Goal: Task Accomplishment & Management: Use online tool/utility

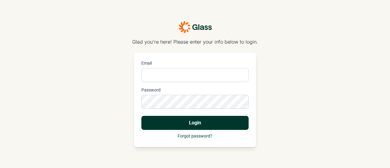
click at [209, 74] on input "Email" at bounding box center [194, 75] width 107 height 14
type input "[PERSON_NAME][EMAIL_ADDRESS][PERSON_NAME][DOMAIN_NAME]"
click at [141, 116] on button "Login" at bounding box center [194, 123] width 107 height 14
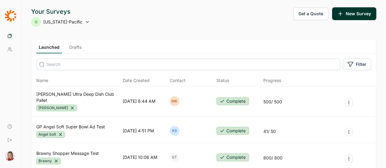
click at [84, 45] on link "Drafts" at bounding box center [75, 48] width 17 height 9
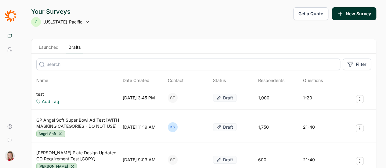
click at [61, 46] on link "Launched" at bounding box center [48, 48] width 25 height 9
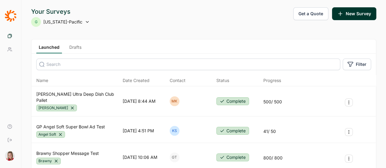
click at [84, 49] on link "Drafts" at bounding box center [75, 48] width 17 height 9
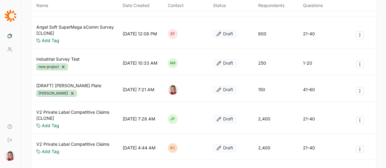
scroll to position [323, 0]
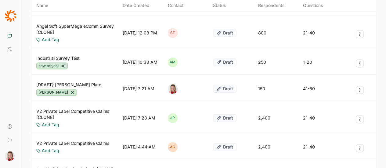
click at [0, 0] on span "Your Surveys" at bounding box center [0, 0] width 0 height 0
click at [0, 0] on span "Your Team" at bounding box center [0, 0] width 0 height 0
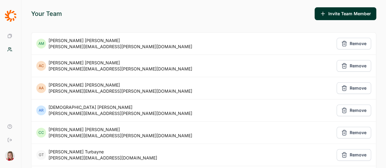
click at [0, 0] on span "Your Surveys" at bounding box center [0, 0] width 0 height 0
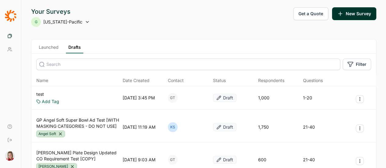
click at [106, 64] on input at bounding box center [188, 65] width 304 height 12
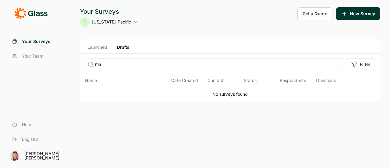
type input "m"
type input "c"
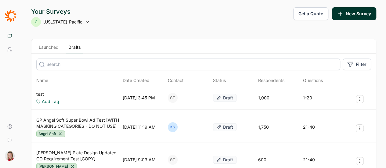
click at [61, 48] on link "Launched" at bounding box center [48, 48] width 25 height 9
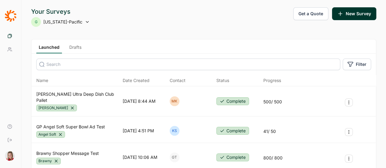
click at [310, 66] on input at bounding box center [188, 65] width 304 height 12
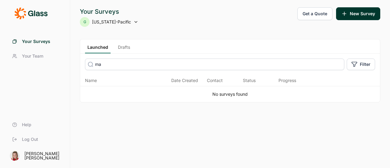
type input "m"
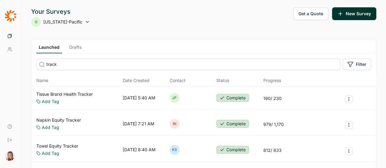
type input "track"
click at [90, 23] on icon at bounding box center [87, 22] width 5 height 5
click at [94, 54] on li "GP Shopper" at bounding box center [129, 52] width 98 height 13
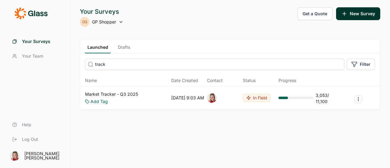
click at [111, 94] on link "Market Tracker - Q3 2025" at bounding box center [111, 94] width 53 height 6
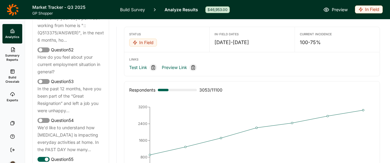
scroll to position [2264, 0]
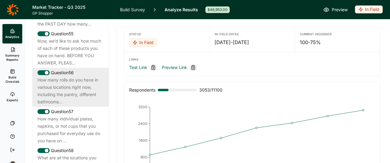
click at [76, 106] on div "How many rolls do you have in various locations right now, including the pantry…" at bounding box center [70, 91] width 66 height 29
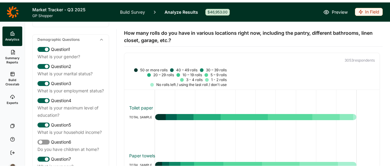
scroll to position [0, 0]
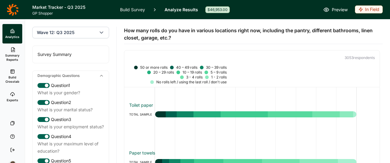
click at [59, 55] on div "Survey Summary" at bounding box center [71, 54] width 76 height 17
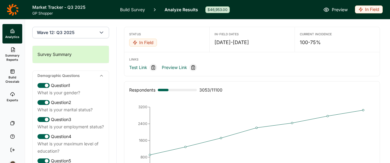
click at [59, 55] on div "Survey Summary" at bounding box center [71, 54] width 76 height 17
click at [56, 56] on div "Survey Summary" at bounding box center [71, 54] width 76 height 17
click at [11, 57] on span "Summary Reports" at bounding box center [12, 57] width 15 height 9
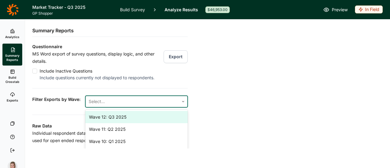
click at [93, 106] on div at bounding box center [132, 101] width 87 height 9
click at [113, 122] on div "Wave 12: Q3 2025" at bounding box center [136, 117] width 102 height 12
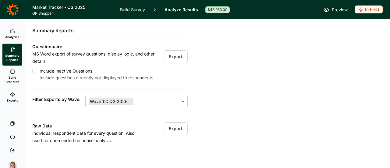
click at [95, 89] on div "Questionnaire MS Word export of survey questions, display logic, and other deta…" at bounding box center [109, 123] width 155 height 160
click at [171, 58] on button "Export" at bounding box center [176, 56] width 24 height 13
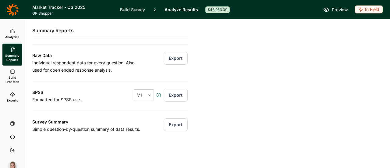
scroll to position [90, 0]
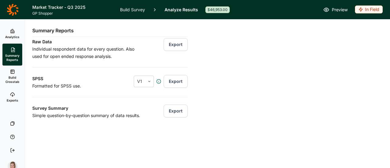
click at [170, 107] on button "Export" at bounding box center [176, 111] width 24 height 13
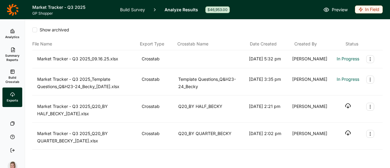
click at [366, 41] on div "File Name Export Type Crosstab Name Date Created Created By Status" at bounding box center [207, 43] width 351 height 7
click at [368, 80] on icon "Export Actions" at bounding box center [370, 79] width 5 height 5
click at [368, 61] on icon "Export Actions" at bounding box center [370, 59] width 5 height 5
click at [357, 28] on div "Show archived" at bounding box center [207, 30] width 351 height 6
click at [348, 56] on span "In Progress" at bounding box center [348, 58] width 23 height 7
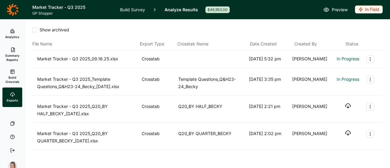
click at [77, 59] on div "Market Tracker - Q3 2025_09.16.25.xlsx" at bounding box center [88, 59] width 102 height 8
click at [180, 9] on link "Analyze Results" at bounding box center [182, 9] width 34 height 19
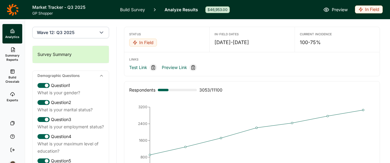
click at [11, 96] on icon at bounding box center [12, 94] width 5 height 5
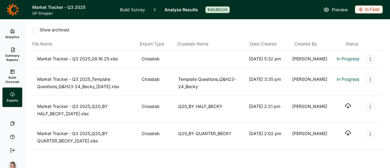
click at [12, 58] on span "Summary Reports" at bounding box center [12, 57] width 15 height 9
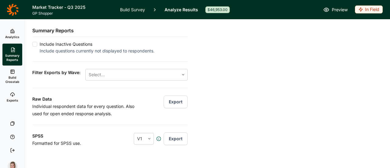
scroll to position [27, 0]
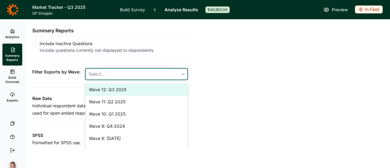
click at [148, 78] on div at bounding box center [132, 74] width 87 height 9
click at [117, 95] on div "Wave 12: Q3 2025" at bounding box center [136, 90] width 102 height 12
click at [68, 90] on div "Questionnaire MS Word export of survey questions, display logic, and other deta…" at bounding box center [109, 96] width 155 height 160
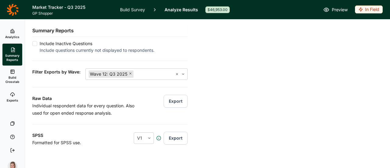
click at [168, 105] on button "Export" at bounding box center [176, 101] width 24 height 13
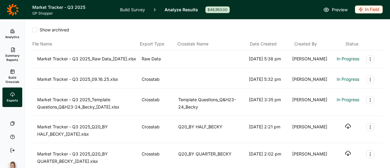
click at [11, 35] on span "Analytics" at bounding box center [12, 37] width 14 height 4
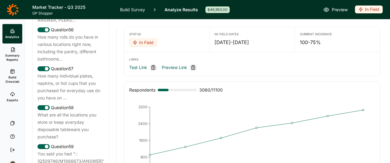
scroll to position [2331, 0]
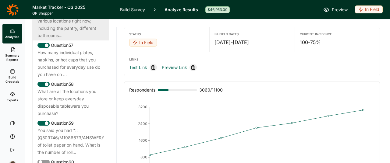
click at [70, 39] on div "How many rolls do you have in various locations right now, including the pantry…" at bounding box center [70, 24] width 66 height 29
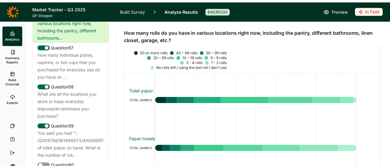
scroll to position [17, 0]
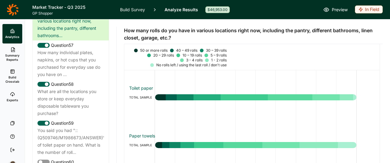
click at [344, 45] on div "3060 respondent s" at bounding box center [251, 41] width 255 height 15
click at [257, 99] on div at bounding box center [244, 98] width 47 height 6
drag, startPoint x: 280, startPoint y: 79, endPoint x: 277, endPoint y: 74, distance: 5.5
click at [277, 74] on div "Toilet paper TOTAL SAMPLE Paper towels TOTAL SAMPLE" at bounding box center [252, 118] width 246 height 96
click at [15, 77] on span "Build Crosstab" at bounding box center [12, 79] width 15 height 9
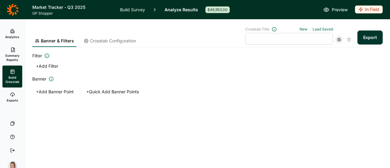
click at [44, 93] on button "+ Add Banner Point" at bounding box center [54, 91] width 45 height 9
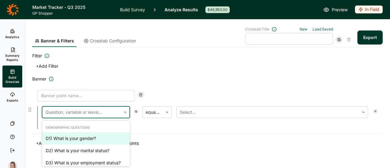
click at [62, 112] on div at bounding box center [81, 112] width 73 height 9
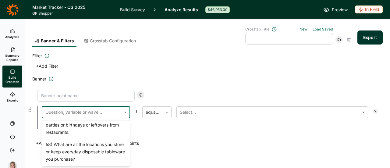
scroll to position [1354, 0]
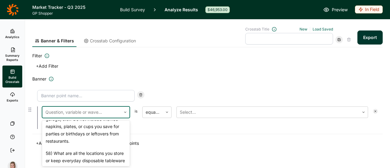
click at [80, 77] on div "56) How many rolls do you have in various locations right now, including the pa…" at bounding box center [86, 59] width 88 height 34
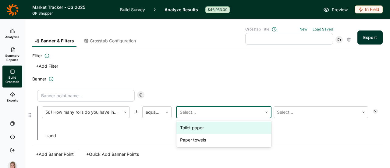
click at [202, 114] on div at bounding box center [220, 112] width 80 height 9
click at [198, 129] on div "Toilet paper" at bounding box center [224, 128] width 95 height 12
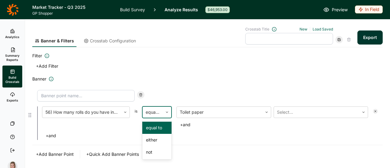
click at [168, 112] on icon at bounding box center [167, 112] width 4 height 4
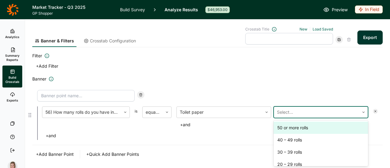
click at [304, 110] on div at bounding box center [317, 112] width 80 height 9
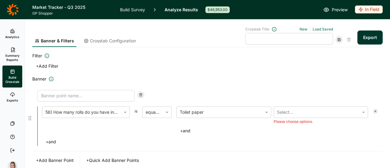
click at [230, 96] on div at bounding box center [207, 96] width 341 height 12
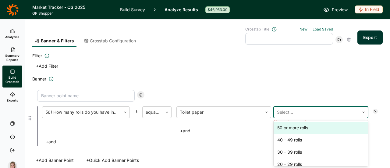
click at [279, 115] on div at bounding box center [317, 112] width 80 height 9
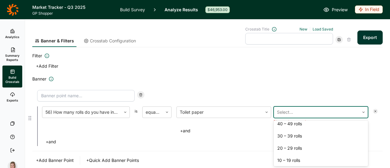
scroll to position [0, 0]
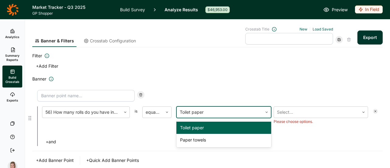
click at [267, 112] on div at bounding box center [266, 112] width 9 height 4
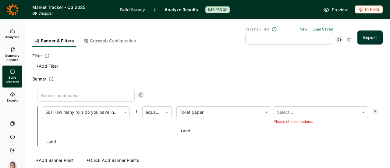
click at [214, 71] on div "Filter + Add Filter Banner 56) How many rolls do you have in various locations …" at bounding box center [207, 108] width 351 height 112
click at [117, 94] on input at bounding box center [86, 96] width 98 height 12
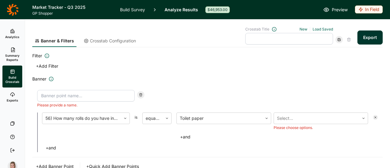
click at [116, 42] on span "Crosstab Configuration" at bounding box center [113, 41] width 46 height 6
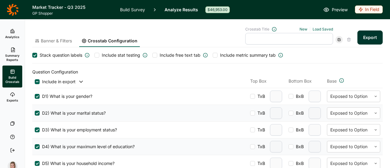
click at [55, 41] on span "Banner & Filters" at bounding box center [56, 41] width 31 height 6
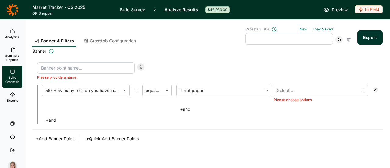
scroll to position [31, 0]
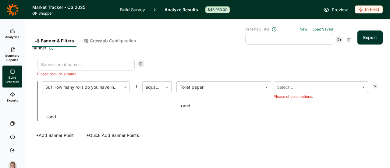
click at [65, 134] on button "+ Add Banner Point" at bounding box center [54, 135] width 45 height 9
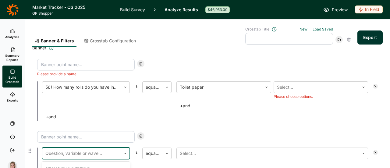
click at [126, 152] on icon at bounding box center [125, 154] width 4 height 4
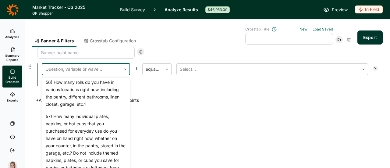
scroll to position [1357, 0]
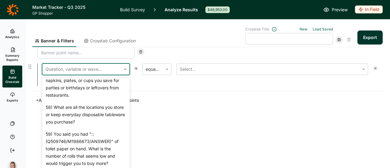
click at [83, 30] on div "56) How many rolls do you have in various locations right now, including the pa…" at bounding box center [86, 13] width 88 height 34
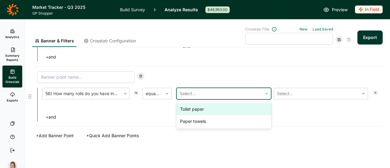
click at [200, 93] on div at bounding box center [220, 93] width 80 height 9
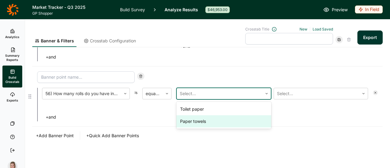
click at [196, 121] on div "Paper towels" at bounding box center [224, 121] width 95 height 12
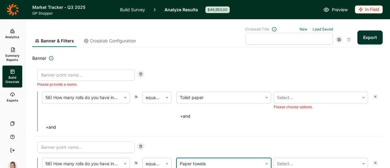
scroll to position [18, 0]
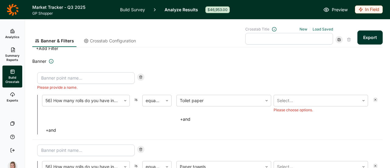
click at [368, 37] on button "Export" at bounding box center [370, 37] width 25 height 14
click at [70, 78] on input at bounding box center [86, 78] width 98 height 12
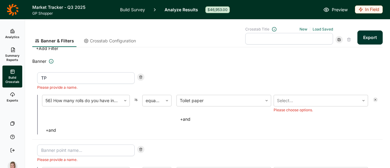
type input "TP"
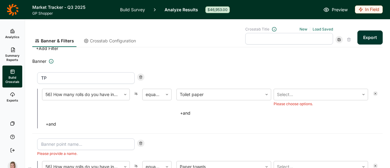
click at [60, 150] on div "Please provide a name." at bounding box center [86, 147] width 98 height 18
type input "PT"
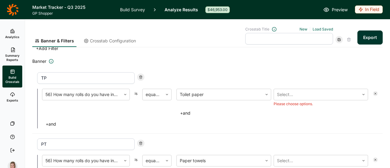
click at [330, 50] on div "+ Add Filter" at bounding box center [207, 48] width 351 height 9
click at [368, 36] on button "Export" at bounding box center [370, 37] width 25 height 14
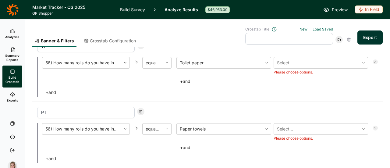
scroll to position [50, 0]
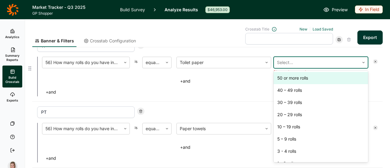
click at [362, 63] on icon at bounding box center [364, 63] width 4 height 4
click at [302, 76] on div "50 or more rolls" at bounding box center [321, 78] width 95 height 12
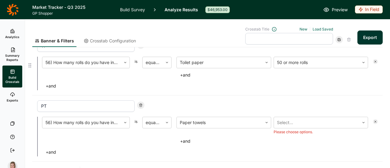
click at [189, 79] on div "56) How many rolls do you have in various locations right now, including the pa…" at bounding box center [207, 74] width 341 height 34
click at [188, 73] on button "+ and" at bounding box center [186, 75] width 18 height 9
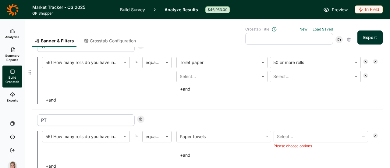
click at [50, 100] on button "+ and" at bounding box center [51, 100] width 18 height 9
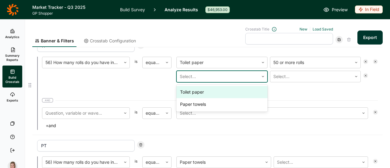
click at [262, 76] on use at bounding box center [263, 76] width 2 height 1
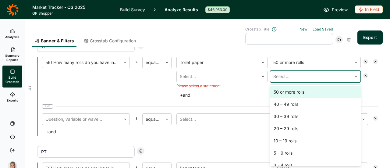
click at [282, 75] on div at bounding box center [311, 76] width 76 height 9
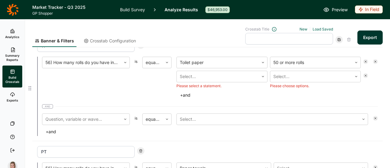
click at [364, 61] on icon at bounding box center [366, 62] width 4 height 4
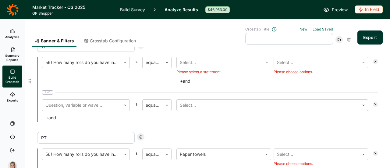
click at [374, 61] on icon at bounding box center [376, 62] width 4 height 4
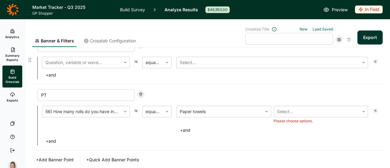
click at [374, 61] on icon at bounding box center [376, 62] width 4 height 4
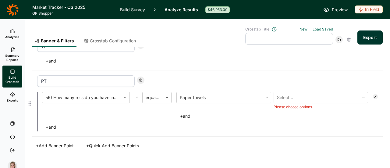
click at [374, 97] on icon at bounding box center [376, 97] width 4 height 4
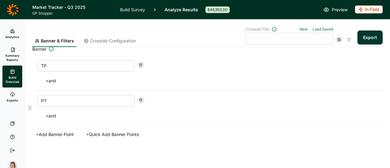
scroll to position [29, 0]
click at [138, 101] on div at bounding box center [140, 101] width 7 height 7
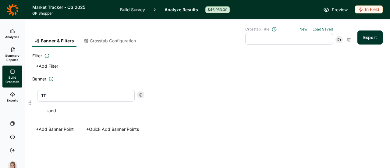
scroll to position [0, 0]
click at [141, 95] on icon at bounding box center [141, 95] width 4 height 4
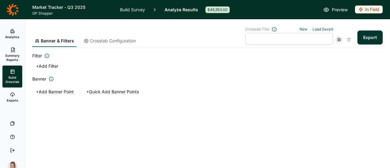
click at [131, 92] on button "+ Quick Add Banner Points" at bounding box center [113, 91] width 60 height 9
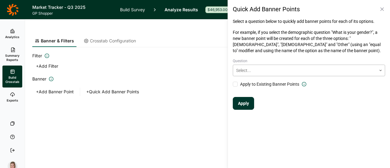
click at [270, 70] on div at bounding box center [304, 70] width 137 height 7
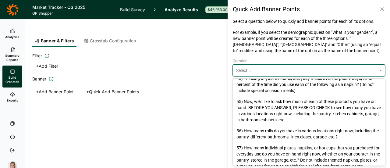
scroll to position [700, 0]
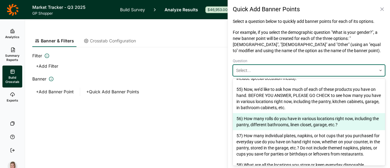
click at [320, 123] on div "56) How many rolls do you have in various locations right now, including the pa…" at bounding box center [309, 121] width 152 height 17
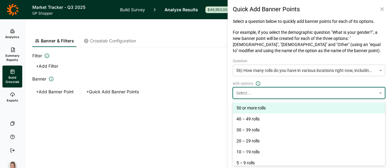
scroll to position [0, 0]
click at [293, 95] on div at bounding box center [304, 92] width 137 height 7
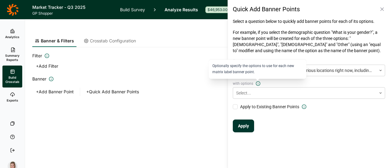
click at [257, 84] on icon at bounding box center [258, 83] width 5 height 5
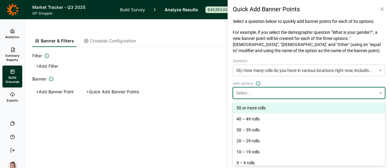
click at [260, 92] on div at bounding box center [304, 92] width 137 height 7
click at [351, 105] on div "50 or more rolls" at bounding box center [309, 107] width 152 height 11
click at [247, 107] on div "40 – 49 rolls" at bounding box center [309, 107] width 152 height 11
click at [247, 107] on div "30 – 39 rolls" at bounding box center [309, 107] width 152 height 11
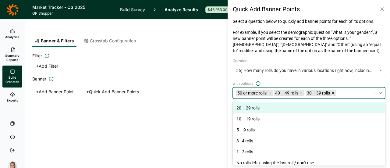
click at [247, 107] on div "20 – 29 rolls" at bounding box center [309, 107] width 152 height 11
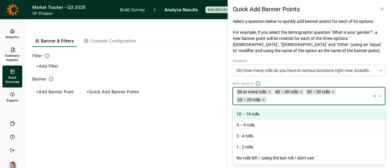
click at [247, 107] on div "10 – 19 rolls 5 – 9 rolls 3 - 4 rolls 1 - 2 rolls No rolls left / using the las…" at bounding box center [309, 135] width 152 height 57
click at [246, 115] on div "10 – 19 rolls" at bounding box center [309, 114] width 152 height 11
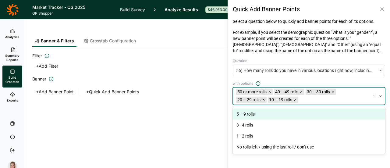
click at [245, 116] on div "5 – 9 rolls" at bounding box center [309, 114] width 152 height 11
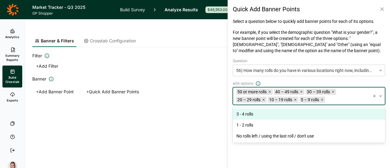
click at [245, 116] on div "3 - 4 rolls" at bounding box center [309, 114] width 152 height 11
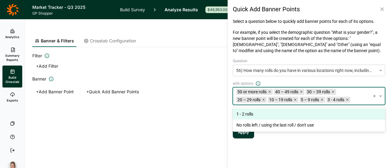
click at [245, 116] on div "1 - 2 rolls" at bounding box center [309, 114] width 152 height 11
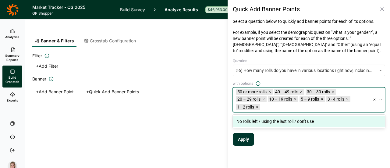
click at [244, 120] on div "No rolls left / using the last roll / don't use" at bounding box center [309, 121] width 152 height 11
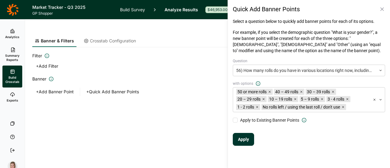
click at [294, 147] on div "Quick Add Banner Points Select a question below to quickly add banner points fo…" at bounding box center [309, 75] width 162 height 151
click at [281, 50] on p "For example, if you select the demographic question "What is your gender?", a n…" at bounding box center [309, 41] width 152 height 24
click at [285, 51] on p "For example, if you select the demographic question "What is your gender?", a n…" at bounding box center [309, 41] width 152 height 24
click at [315, 136] on div "Question 56) How many rolls do you have in various locations right now, includi…" at bounding box center [309, 102] width 152 height 87
click at [247, 141] on button "Apply" at bounding box center [243, 139] width 21 height 13
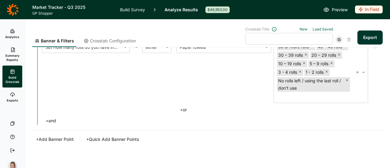
scroll to position [195, 0]
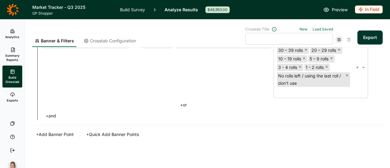
click at [368, 39] on button "Export" at bounding box center [370, 37] width 25 height 14
click at [332, 152] on link "download your file here" at bounding box center [334, 150] width 48 height 5
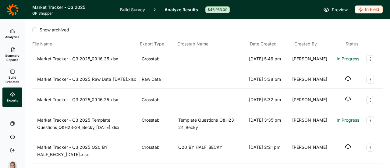
click at [345, 102] on use "button" at bounding box center [347, 99] width 5 height 5
click at [345, 78] on icon "button" at bounding box center [348, 79] width 6 height 6
click at [12, 77] on span "Build Crosstab" at bounding box center [12, 79] width 15 height 9
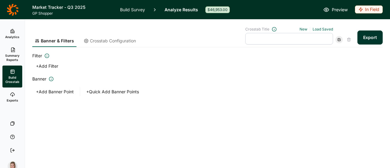
click at [120, 41] on span "Crosstab Configuration" at bounding box center [113, 41] width 46 height 6
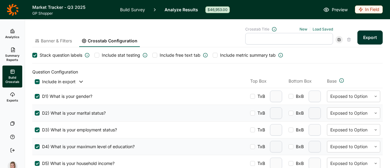
click at [61, 42] on span "Banner & Filters" at bounding box center [56, 41] width 31 height 6
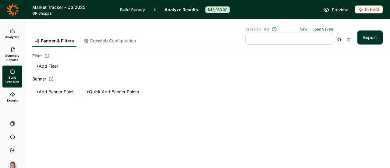
click at [114, 93] on button "+ Quick Add Banner Points" at bounding box center [113, 91] width 60 height 9
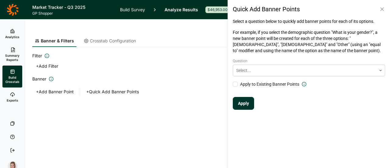
click at [55, 65] on button "+ Add Filter" at bounding box center [47, 66] width 30 height 9
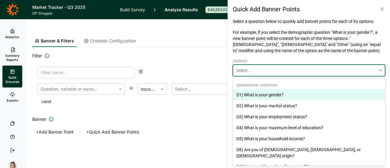
click at [253, 67] on div at bounding box center [304, 70] width 137 height 7
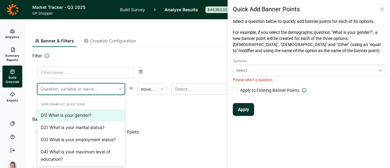
click at [108, 87] on div at bounding box center [77, 89] width 73 height 9
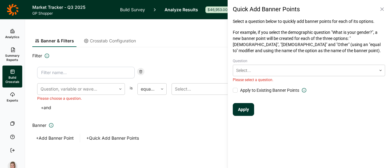
click at [159, 132] on div "Banner + Add Banner Point + Quick Add Banner Points" at bounding box center [207, 132] width 351 height 21
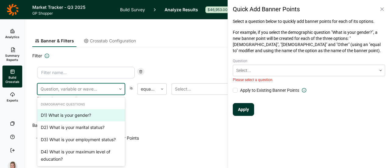
click at [88, 87] on div at bounding box center [77, 89] width 73 height 9
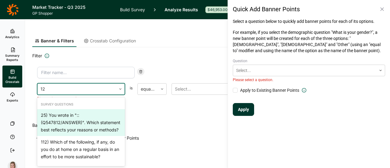
type input "1"
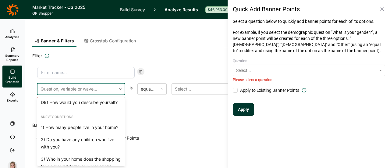
scroll to position [180, 0]
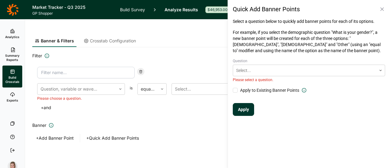
click at [154, 127] on h2 "Banner" at bounding box center [207, 125] width 351 height 7
click at [12, 96] on use at bounding box center [12, 95] width 4 height 4
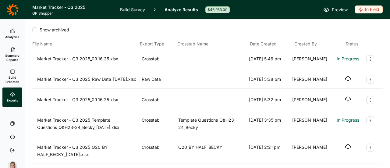
click at [13, 30] on use at bounding box center [13, 31] width 4 height 4
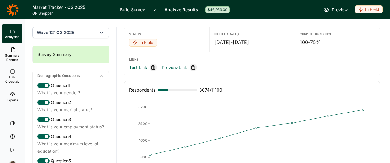
click at [11, 94] on icon at bounding box center [12, 94] width 5 height 5
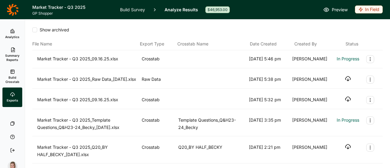
click at [10, 52] on link "Summary Reports" at bounding box center [12, 55] width 20 height 22
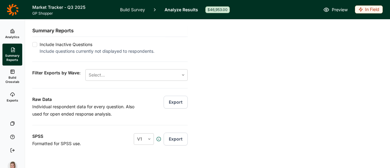
scroll to position [27, 0]
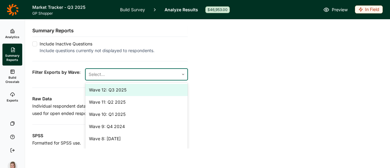
click at [181, 76] on icon at bounding box center [183, 75] width 4 height 4
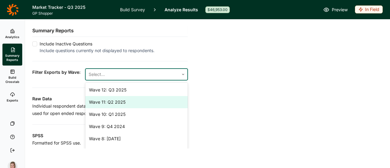
click at [143, 106] on div "Wave 11: Q2 2025" at bounding box center [136, 102] width 102 height 12
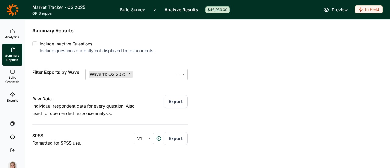
click at [155, 54] on div "MS Word export of survey questions, display logic, and other details. Include I…" at bounding box center [109, 38] width 155 height 30
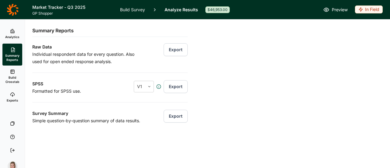
scroll to position [82, 0]
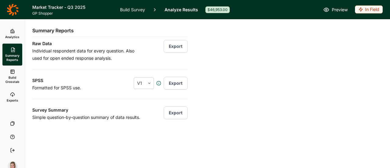
click at [167, 115] on button "Export" at bounding box center [176, 112] width 24 height 13
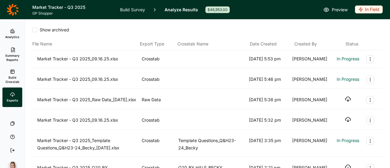
click at [368, 98] on icon "Export Actions" at bounding box center [370, 100] width 5 height 5
click at [312, 115] on button "Archive" at bounding box center [332, 113] width 69 height 13
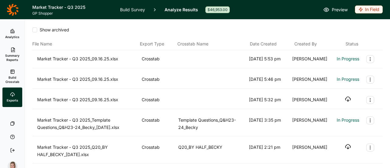
click at [327, 10] on icon at bounding box center [326, 10] width 6 height 6
click at [345, 80] on icon "button" at bounding box center [348, 79] width 6 height 6
click at [368, 79] on icon "Export Actions" at bounding box center [370, 79] width 5 height 5
click at [318, 93] on button "Archive" at bounding box center [332, 93] width 69 height 13
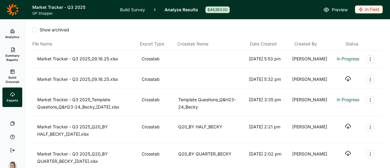
click at [345, 79] on icon "button" at bounding box center [348, 79] width 6 height 6
click at [180, 11] on link "Analyze Results" at bounding box center [182, 9] width 34 height 19
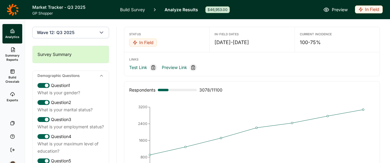
click at [236, 43] on div "[DATE] - [DATE]" at bounding box center [252, 42] width 75 height 7
click at [99, 35] on icon "button" at bounding box center [101, 33] width 6 height 6
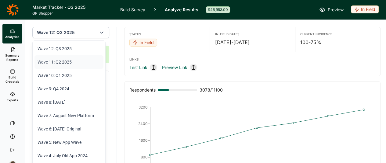
click at [65, 61] on li "Wave 11: Q2 2025" at bounding box center [68, 61] width 69 height 13
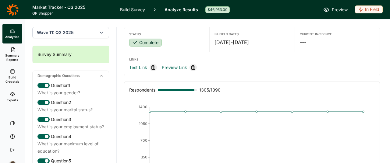
click at [98, 34] on icon "button" at bounding box center [101, 33] width 6 height 6
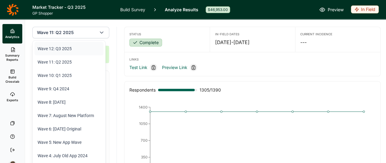
click at [76, 51] on li "Wave 12: Q3 2025" at bounding box center [68, 48] width 69 height 13
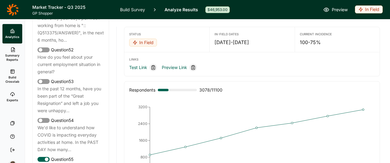
scroll to position [2264, 0]
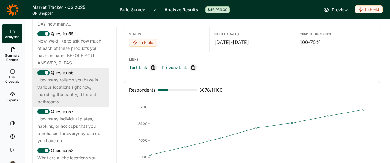
click at [74, 106] on div "How many rolls do you have in various locations right now, including the pantry…" at bounding box center [70, 91] width 66 height 29
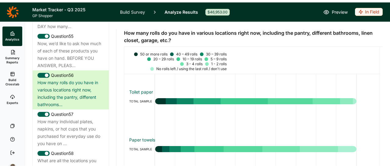
scroll to position [15, 0]
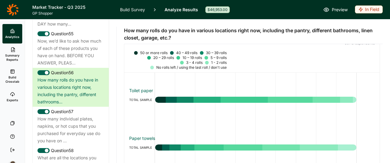
drag, startPoint x: 62, startPoint y: 120, endPoint x: 349, endPoint y: 63, distance: 293.1
click at [349, 63] on div "50 or more rolls 40 – 49 rolls 30 – 39 rolls 20 – 29 rolls 10 – 19 rolls 5 – 9 …" at bounding box center [251, 62] width 255 height 22
drag, startPoint x: 156, startPoint y: 96, endPoint x: 130, endPoint y: 98, distance: 26.0
click at [130, 98] on div "TOTAL SAMPLE" at bounding box center [142, 99] width 26 height 7
click at [146, 116] on div "Toilet paper TOTAL SAMPLE Paper towels TOTAL SAMPLE" at bounding box center [252, 121] width 246 height 96
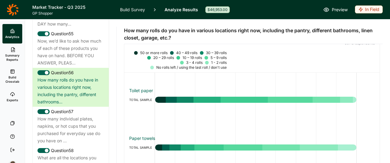
click at [11, 78] on span "Build Crosstab" at bounding box center [12, 79] width 15 height 9
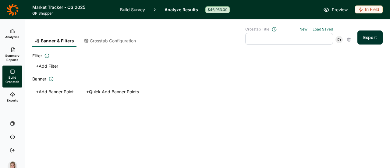
click at [42, 66] on button "+ Add Filter" at bounding box center [47, 66] width 30 height 9
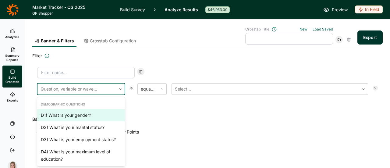
click at [80, 90] on div at bounding box center [77, 89] width 73 height 9
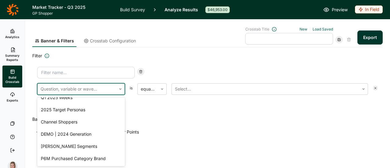
scroll to position [4258, 0]
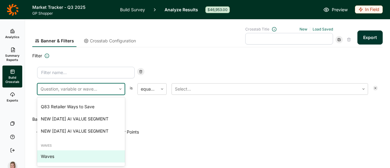
click at [54, 155] on div "Waves" at bounding box center [81, 156] width 88 height 12
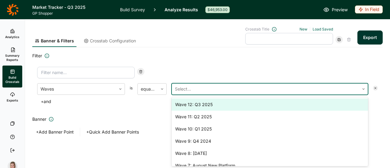
click at [189, 86] on div at bounding box center [265, 89] width 181 height 9
click at [189, 103] on div "Wave 12: Q3 2025" at bounding box center [270, 104] width 197 height 12
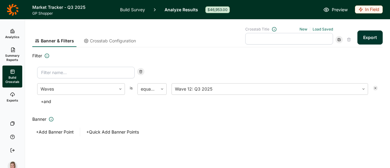
click at [102, 132] on button "+ Quick Add Banner Points" at bounding box center [113, 132] width 60 height 9
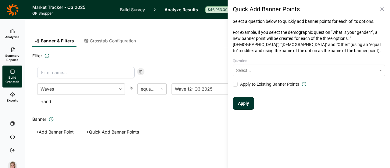
scroll to position [0, 0]
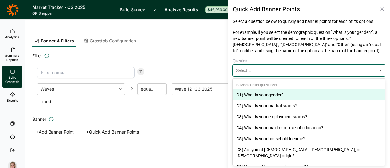
click at [269, 70] on div at bounding box center [304, 70] width 137 height 7
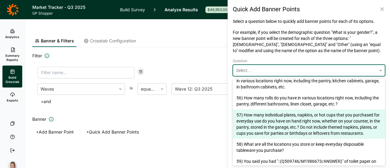
scroll to position [711, 0]
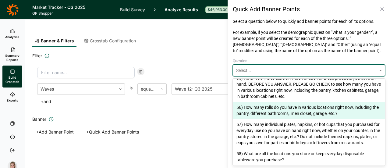
click at [306, 113] on div "56) How many rolls do you have in various locations right now, including the pa…" at bounding box center [309, 110] width 152 height 17
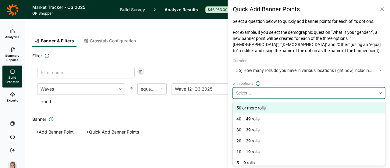
scroll to position [0, 0]
click at [252, 95] on div at bounding box center [304, 92] width 137 height 7
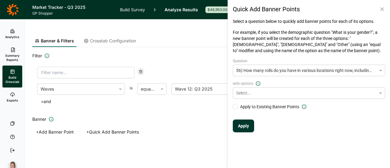
click at [239, 124] on button "Apply" at bounding box center [243, 126] width 21 height 13
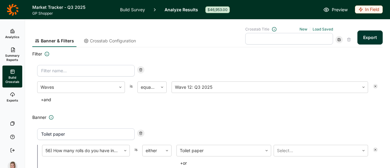
scroll to position [2, 0]
click at [363, 42] on button "Export" at bounding box center [370, 37] width 25 height 14
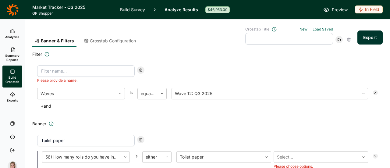
click at [99, 71] on input at bounding box center [86, 71] width 98 height 12
type input "inv"
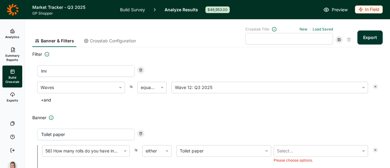
click at [363, 36] on button "Export" at bounding box center [370, 37] width 25 height 14
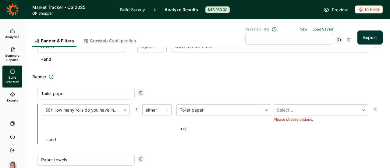
scroll to position [43, 0]
click at [374, 107] on icon at bounding box center [376, 108] width 4 height 4
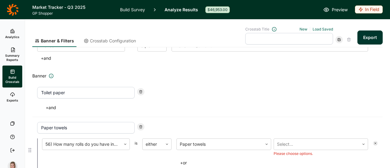
click at [374, 142] on icon at bounding box center [376, 143] width 4 height 4
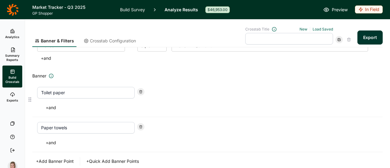
click at [141, 92] on icon at bounding box center [141, 92] width 4 height 4
type input "Paper towels"
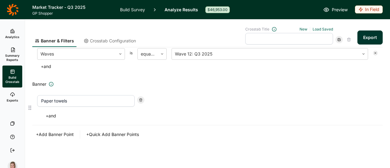
scroll to position [34, 0]
click at [141, 99] on use at bounding box center [141, 100] width 3 height 3
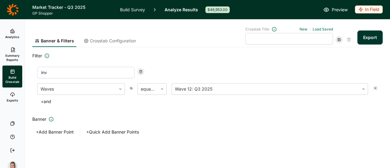
scroll to position [0, 0]
click at [130, 130] on button "+ Quick Add Banner Points" at bounding box center [113, 132] width 60 height 9
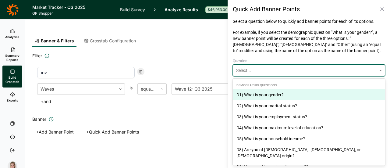
click at [279, 72] on div at bounding box center [304, 70] width 137 height 7
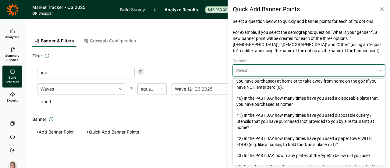
scroll to position [658, 0]
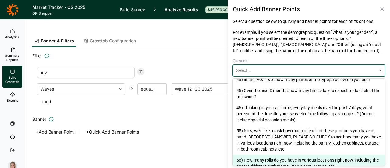
click at [271, 161] on div "56) How many rolls do you have in various locations right now, including the pa…" at bounding box center [309, 163] width 152 height 17
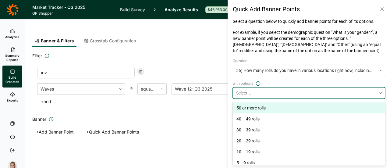
scroll to position [0, 0]
click at [277, 93] on div at bounding box center [304, 92] width 137 height 7
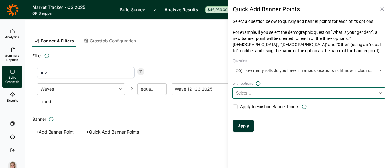
click at [277, 93] on div at bounding box center [304, 92] width 137 height 7
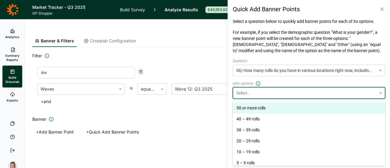
click at [355, 92] on div at bounding box center [304, 92] width 137 height 7
click at [256, 110] on div "50 or more rolls" at bounding box center [309, 107] width 152 height 11
click at [256, 110] on div "40 – 49 rolls" at bounding box center [309, 107] width 152 height 11
click at [256, 110] on div "30 – 39 rolls" at bounding box center [309, 107] width 152 height 11
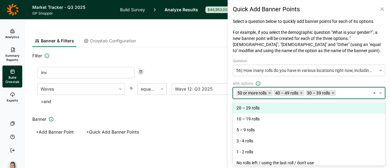
click at [256, 110] on div "20 – 29 rolls" at bounding box center [309, 107] width 152 height 11
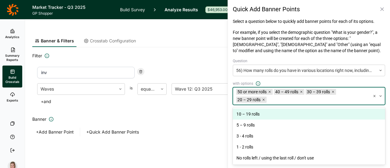
click at [256, 110] on div "10 – 19 rolls" at bounding box center [309, 114] width 152 height 11
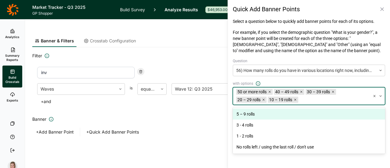
click at [256, 110] on div "5 – 9 rolls" at bounding box center [309, 114] width 152 height 11
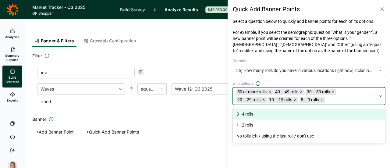
click at [256, 110] on div "3 - 4 rolls" at bounding box center [309, 114] width 152 height 11
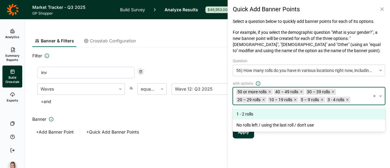
click at [256, 110] on div "1 - 2 rolls" at bounding box center [309, 114] width 152 height 11
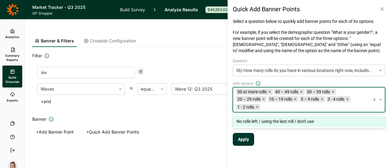
click at [255, 123] on div "No rolls left / using the last roll / don't use" at bounding box center [309, 121] width 152 height 11
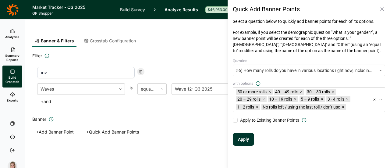
click at [243, 138] on button "Apply" at bounding box center [243, 139] width 21 height 13
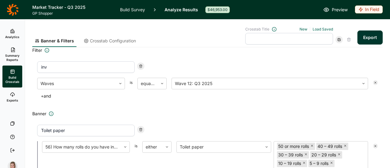
scroll to position [4, 0]
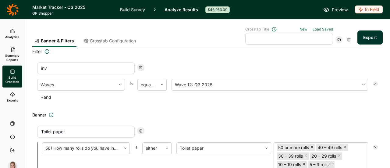
click at [369, 37] on button "Export" at bounding box center [370, 37] width 25 height 14
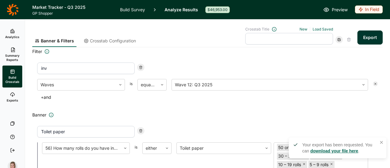
click at [337, 151] on link "download your file here" at bounding box center [334, 150] width 48 height 5
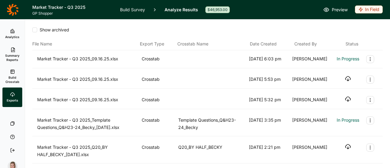
click at [345, 76] on icon "button" at bounding box center [348, 79] width 6 height 6
click at [368, 79] on icon "Export Actions" at bounding box center [370, 79] width 5 height 5
click at [315, 92] on button "Archive" at bounding box center [332, 93] width 69 height 13
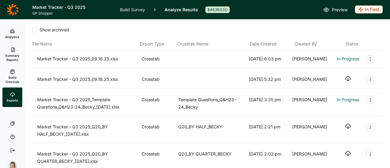
click at [368, 78] on icon "Export Actions" at bounding box center [370, 79] width 5 height 5
click at [308, 93] on button "Archive" at bounding box center [332, 93] width 69 height 13
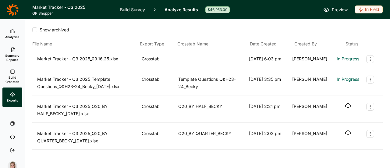
click at [16, 59] on span "Summary Reports" at bounding box center [12, 57] width 15 height 9
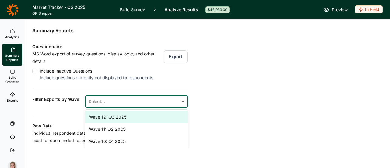
click at [93, 104] on div at bounding box center [132, 101] width 87 height 9
click at [114, 123] on div "Wave 12: Q3 2025" at bounding box center [136, 117] width 102 height 12
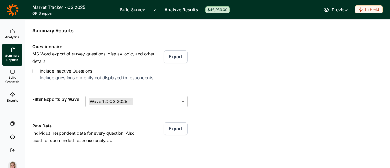
click at [62, 122] on div "Raw Data Individual respondent data for every question. Also used for open ende…" at bounding box center [109, 130] width 155 height 30
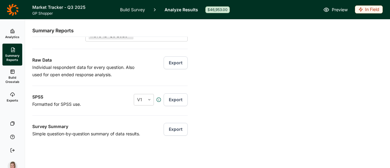
scroll to position [59, 0]
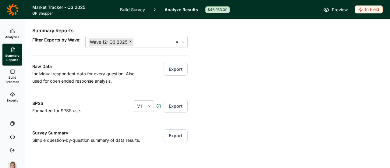
click at [11, 37] on span "Analytics" at bounding box center [12, 37] width 14 height 4
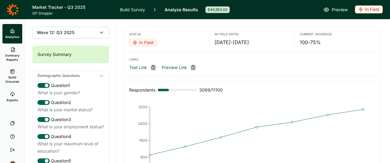
click at [13, 80] on span "Build Crosstab" at bounding box center [12, 79] width 15 height 9
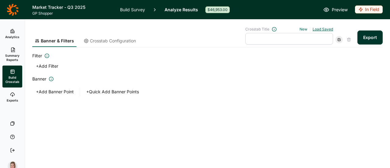
click at [317, 29] on link "Load Saved" at bounding box center [323, 29] width 20 height 5
click at [294, 27] on div "Crosstab Title New Load Saved" at bounding box center [289, 29] width 88 height 5
click at [16, 96] on link "Exports" at bounding box center [12, 97] width 20 height 20
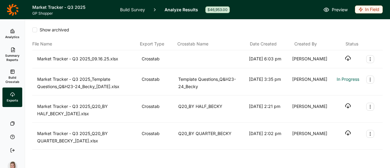
click at [345, 59] on icon "button" at bounding box center [348, 58] width 6 height 6
